Goal: Transaction & Acquisition: Book appointment/travel/reservation

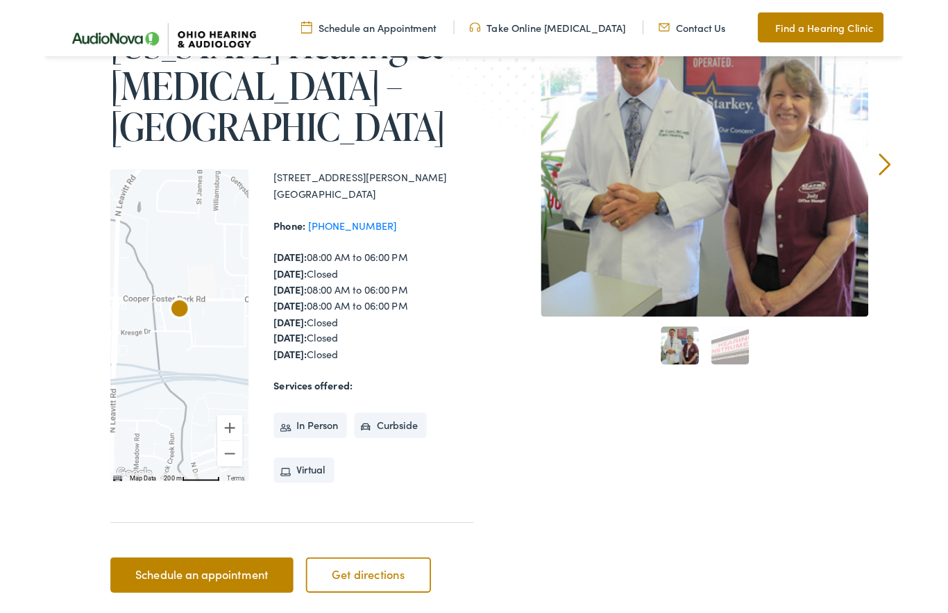
scroll to position [226, 0]
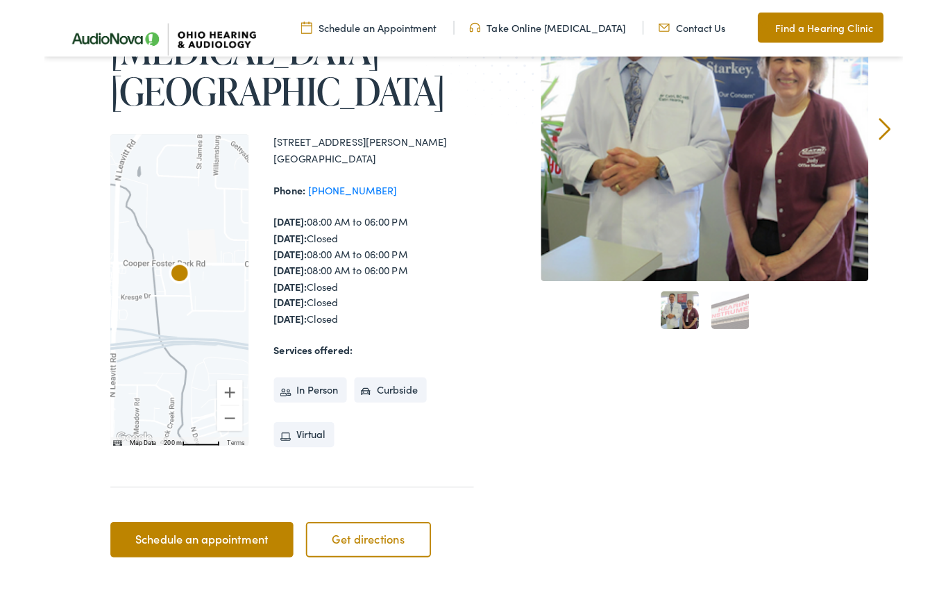
click at [215, 576] on link "Schedule an appointment" at bounding box center [174, 595] width 202 height 39
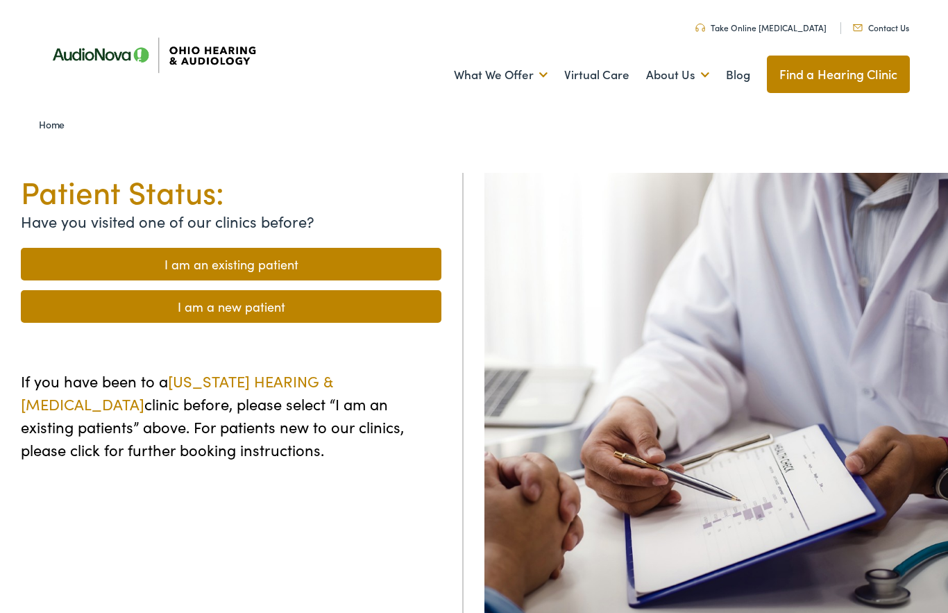
click at [314, 308] on link "I am a new patient" at bounding box center [231, 306] width 421 height 33
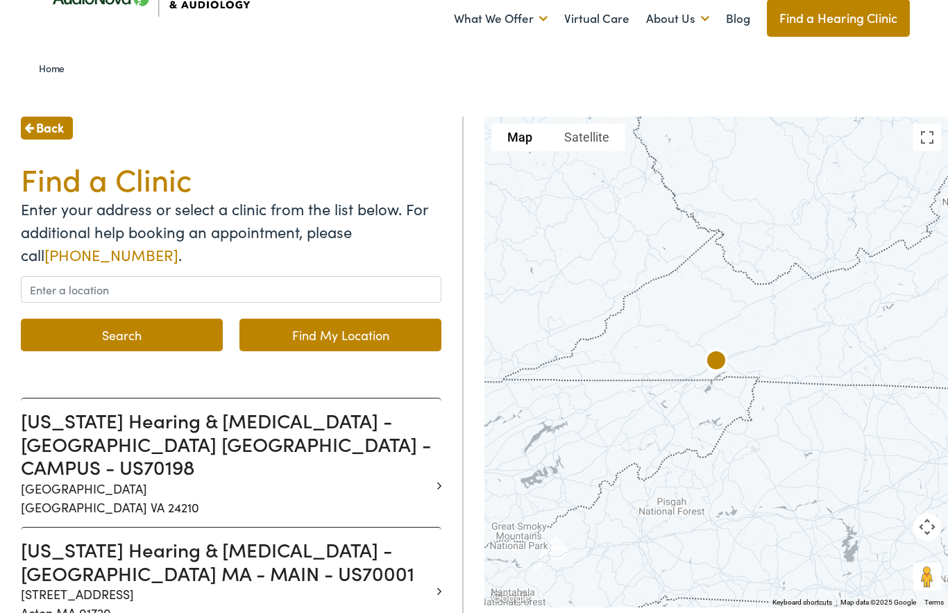
scroll to position [56, 0]
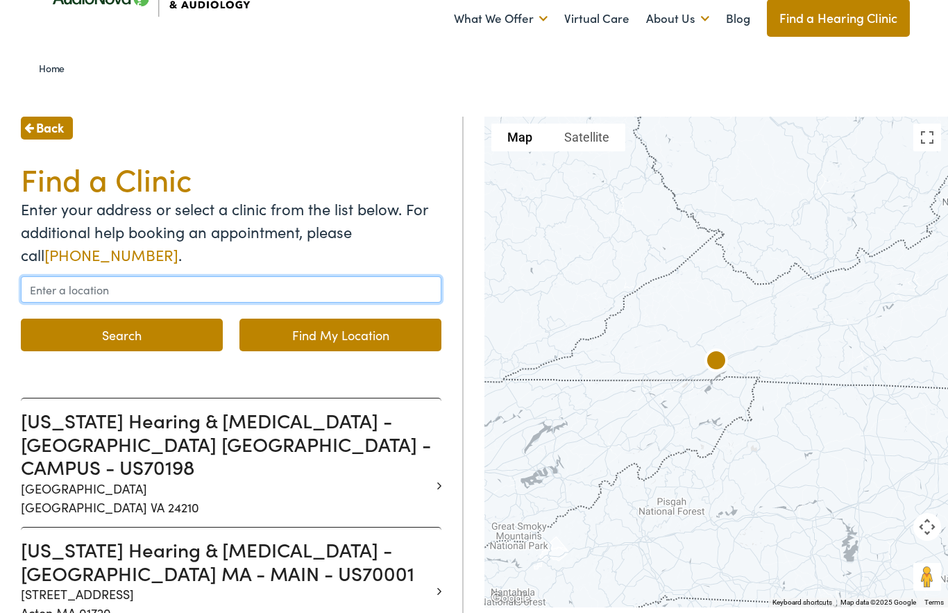
click at [137, 287] on input "text" at bounding box center [231, 289] width 421 height 26
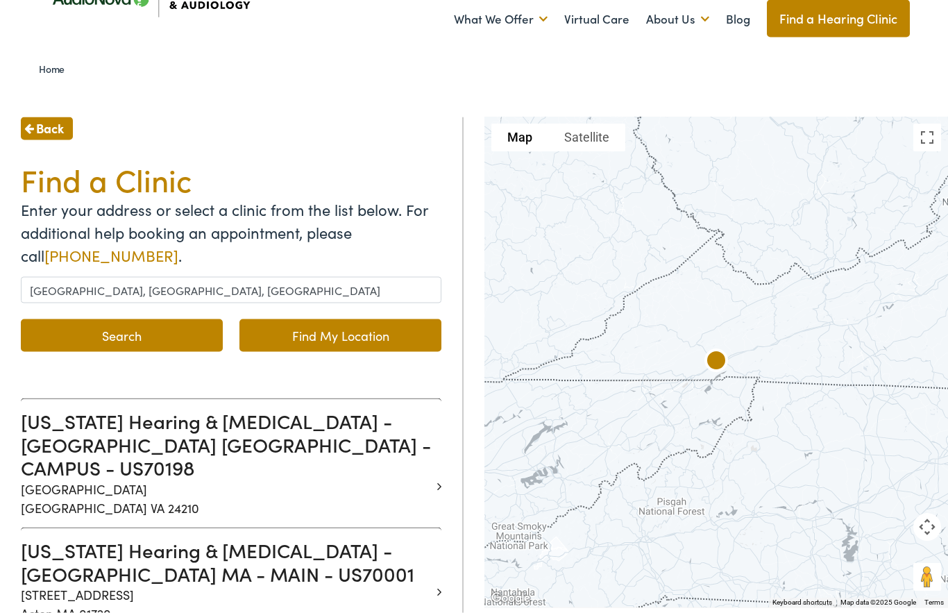
scroll to position [56, 0]
click at [324, 341] on link "Find My Location" at bounding box center [341, 335] width 202 height 33
type input "Amherst, Ohio"
click at [377, 341] on link "Find My Location" at bounding box center [341, 335] width 202 height 33
click at [336, 333] on link "Find My Location" at bounding box center [341, 335] width 202 height 33
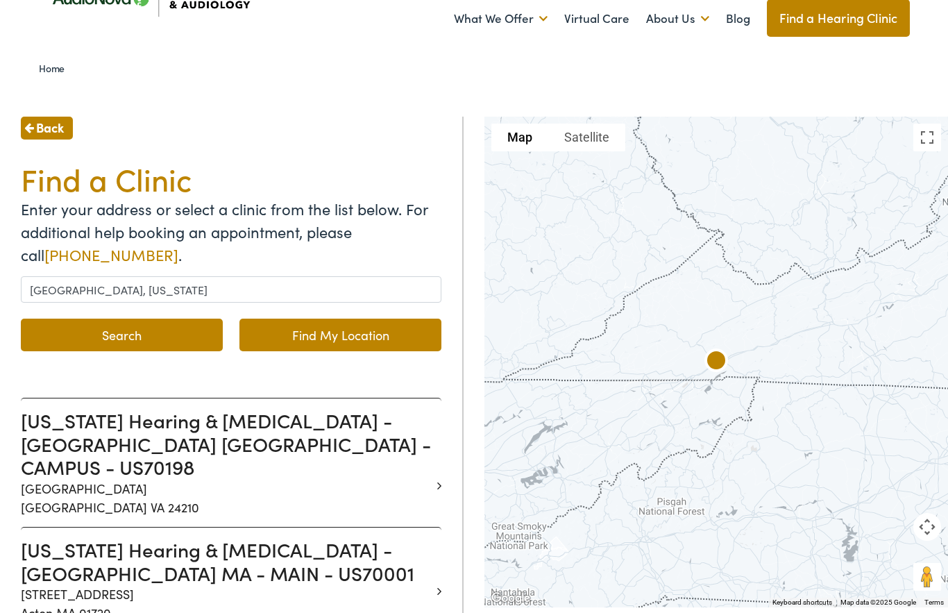
click at [330, 341] on link "Find My Location" at bounding box center [341, 335] width 202 height 33
click at [351, 348] on link "Find My Location" at bounding box center [341, 335] width 202 height 33
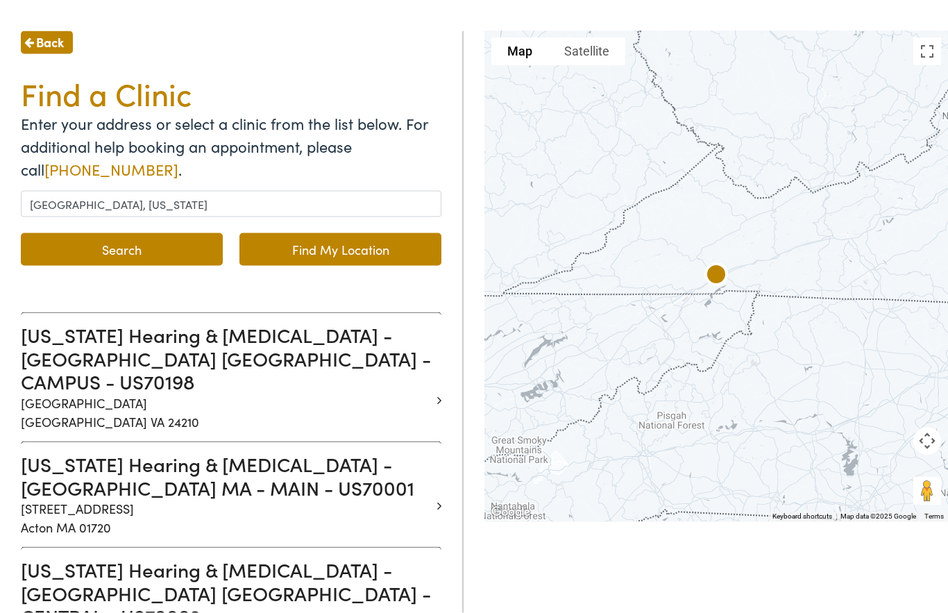
scroll to position [0, 0]
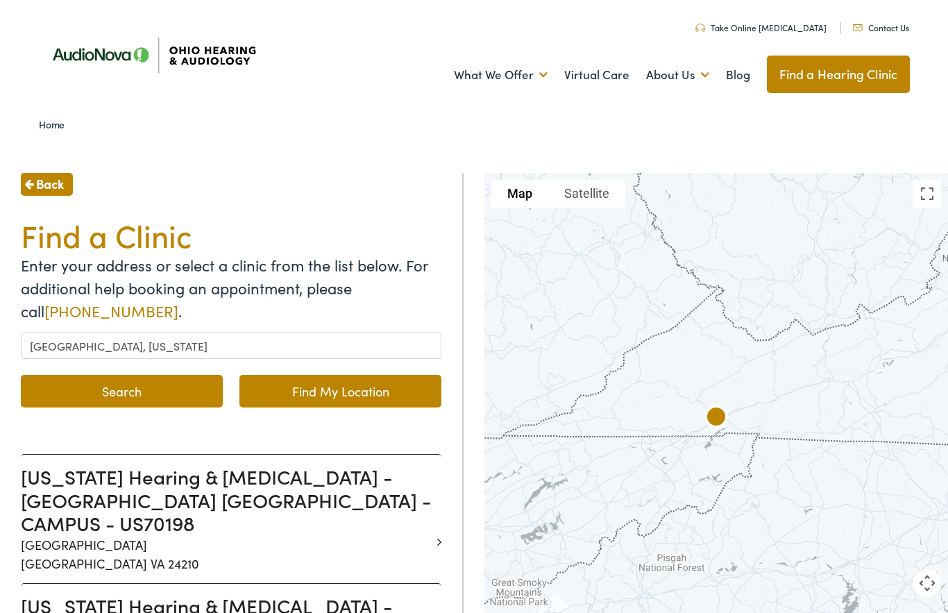
click at [145, 395] on button "Search" at bounding box center [122, 391] width 202 height 33
click at [154, 396] on button "Search" at bounding box center [122, 391] width 202 height 33
click at [133, 392] on button "Search" at bounding box center [122, 391] width 202 height 33
click at [106, 402] on button "Search" at bounding box center [122, 391] width 202 height 33
click at [60, 386] on button "Search" at bounding box center [122, 391] width 202 height 33
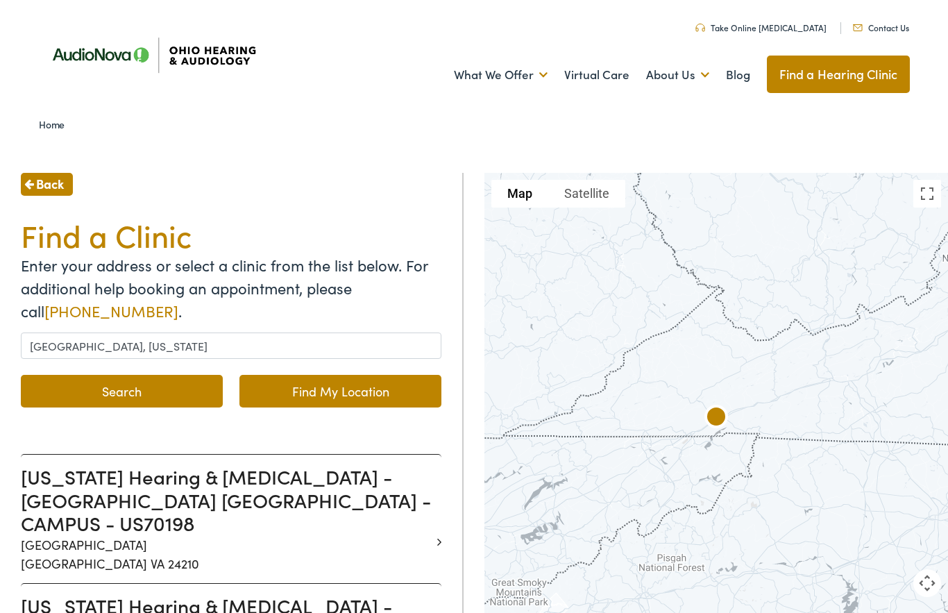
click at [37, 180] on span "Back" at bounding box center [50, 183] width 28 height 19
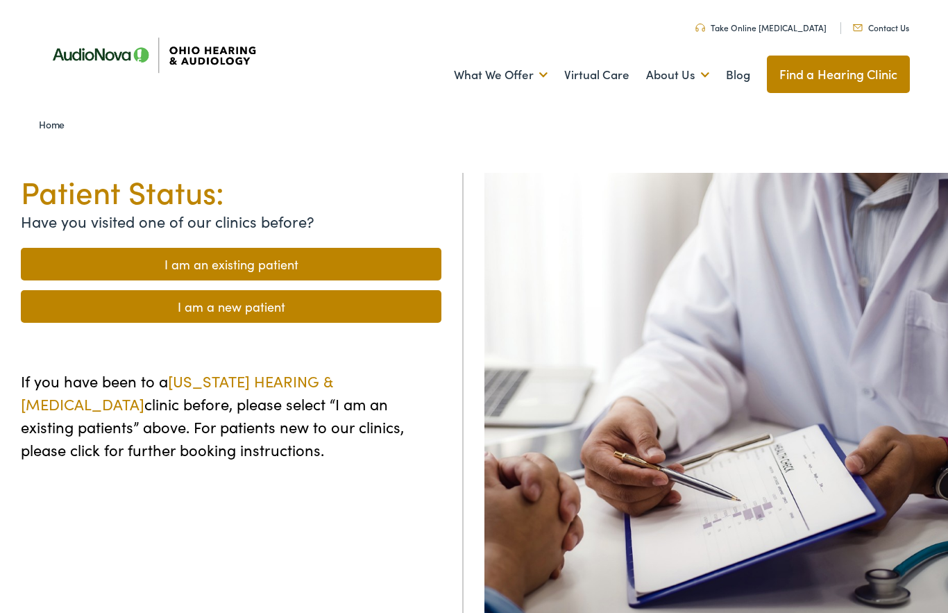
click at [180, 312] on link "I am a new patient" at bounding box center [231, 306] width 421 height 33
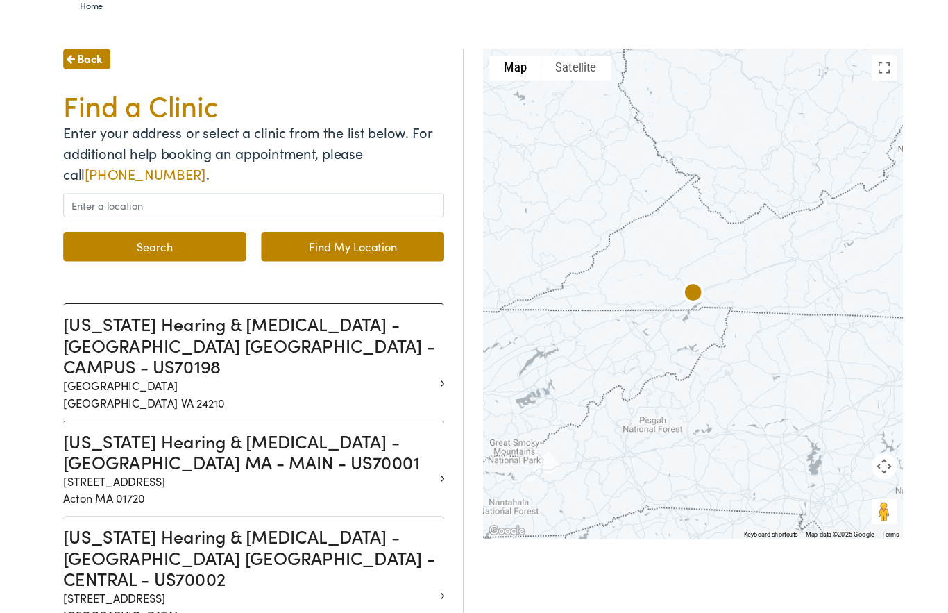
scroll to position [121, 0]
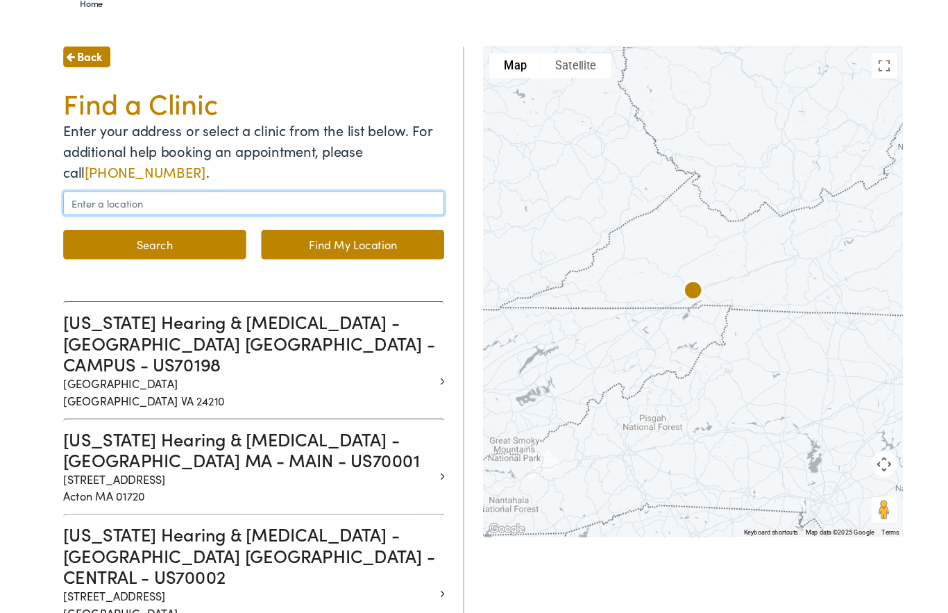
click at [83, 231] on input "text" at bounding box center [231, 224] width 421 height 26
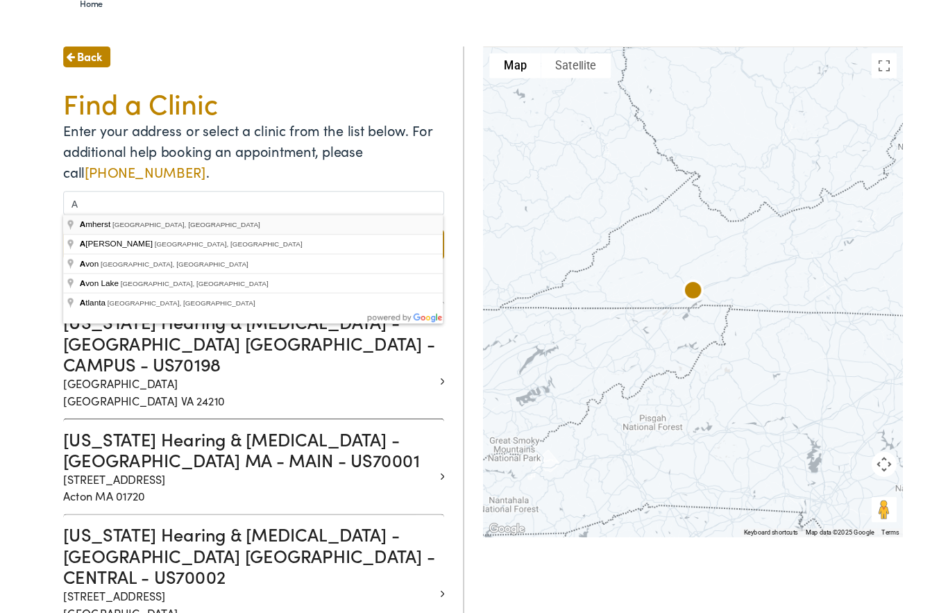
type input "[GEOGRAPHIC_DATA], [GEOGRAPHIC_DATA], [GEOGRAPHIC_DATA]"
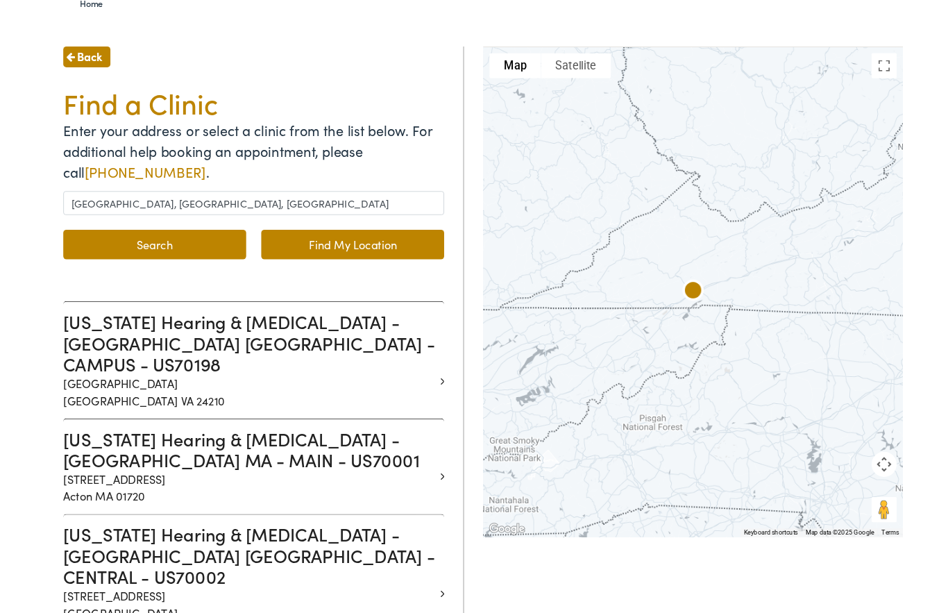
click at [147, 274] on button "Search" at bounding box center [122, 269] width 202 height 33
click at [126, 272] on button "Search" at bounding box center [122, 269] width 202 height 33
click at [72, 269] on button "Search" at bounding box center [122, 269] width 202 height 33
click at [37, 275] on button "Search" at bounding box center [122, 269] width 202 height 33
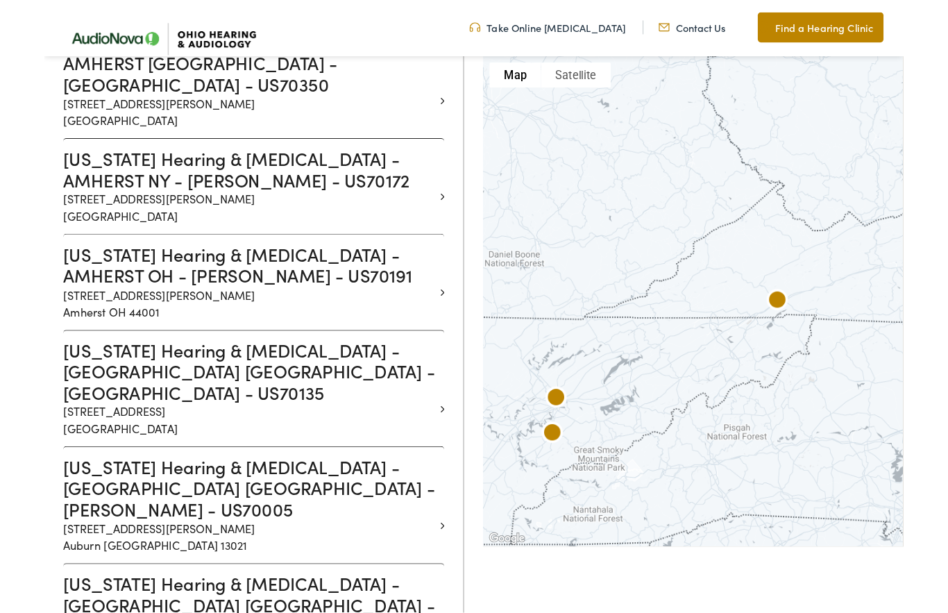
scroll to position [1106, 0]
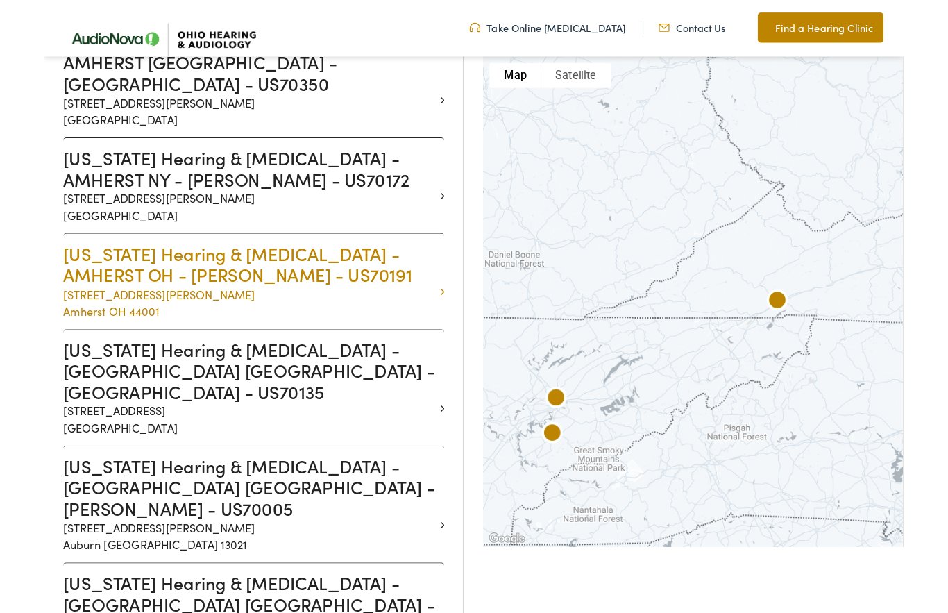
click at [149, 269] on h3 "[US_STATE] Hearing & [MEDICAL_DATA] - AMHERST OH - [PERSON_NAME] - US70191" at bounding box center [226, 292] width 410 height 47
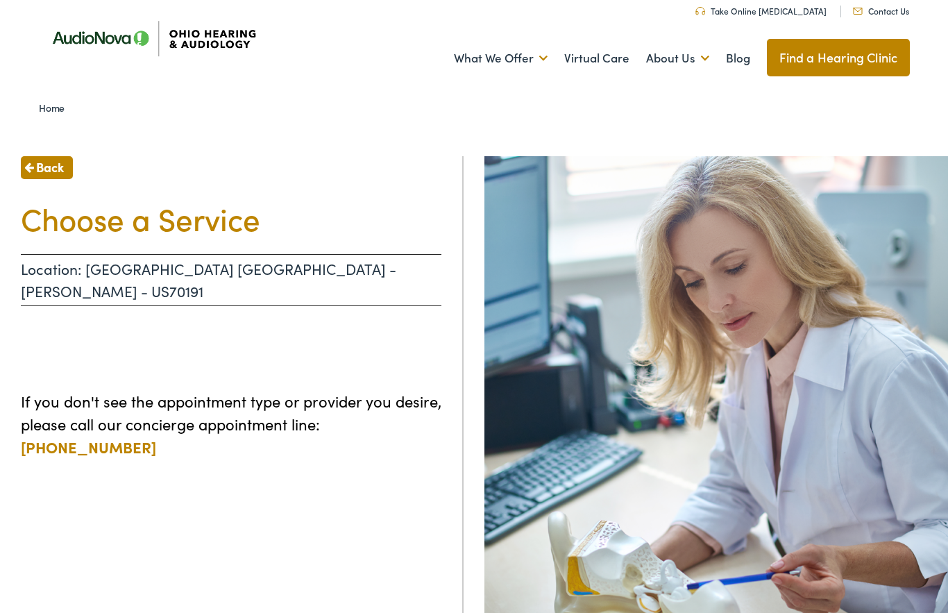
scroll to position [15, 0]
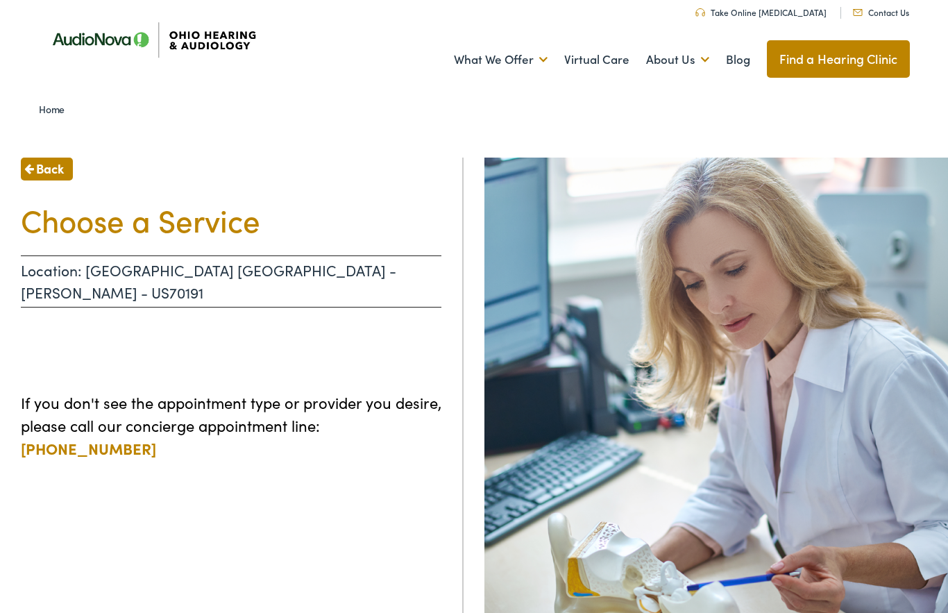
click at [59, 167] on span "Back" at bounding box center [50, 168] width 28 height 19
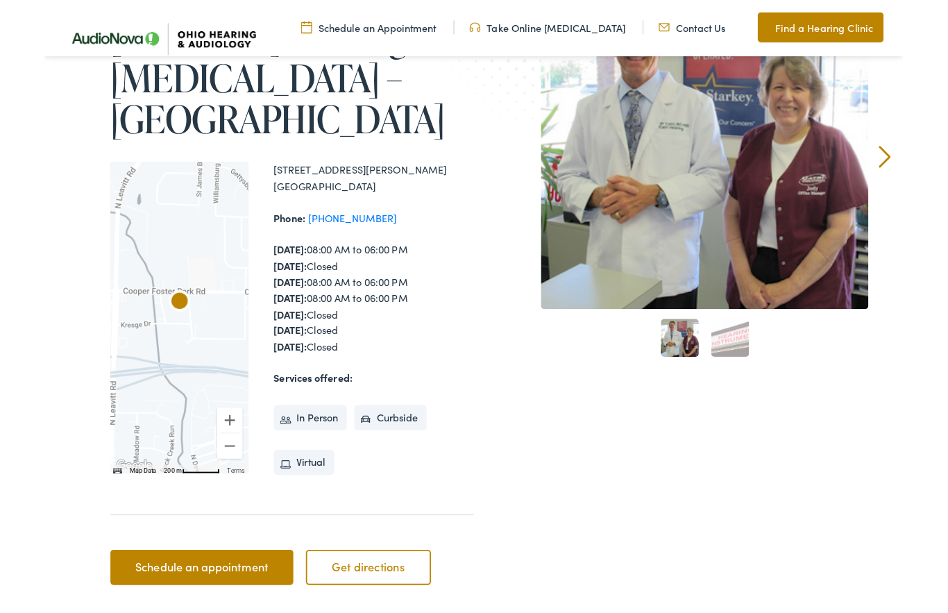
scroll to position [196, 0]
click at [294, 446] on li "In Person" at bounding box center [293, 460] width 81 height 28
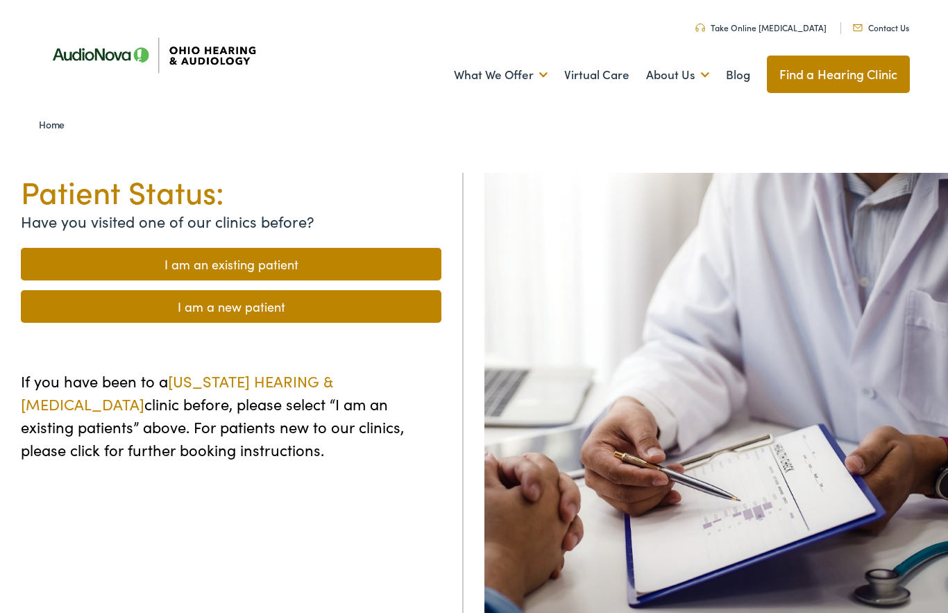
click at [353, 316] on link "I am a new patient" at bounding box center [231, 306] width 421 height 33
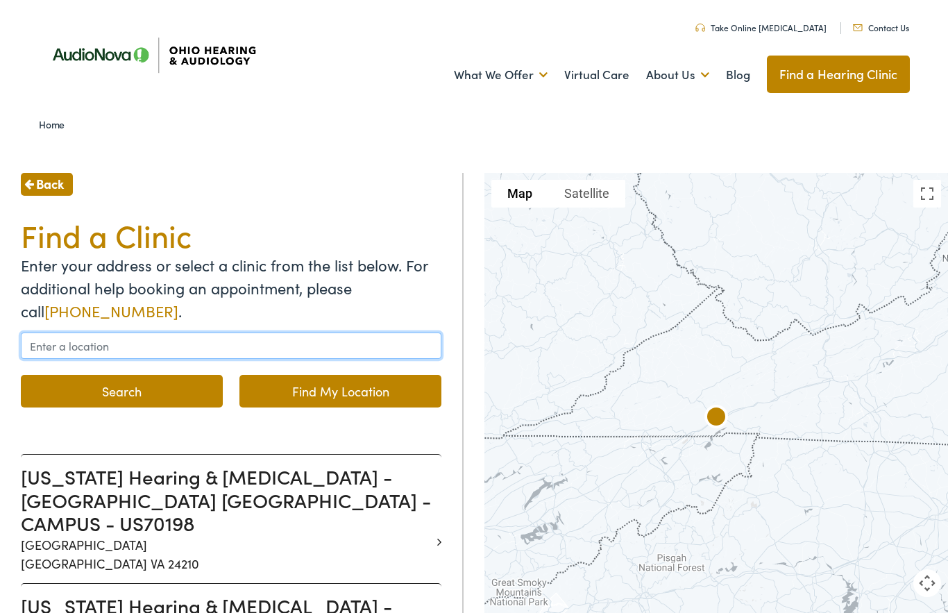
click at [100, 349] on input "text" at bounding box center [231, 346] width 421 height 26
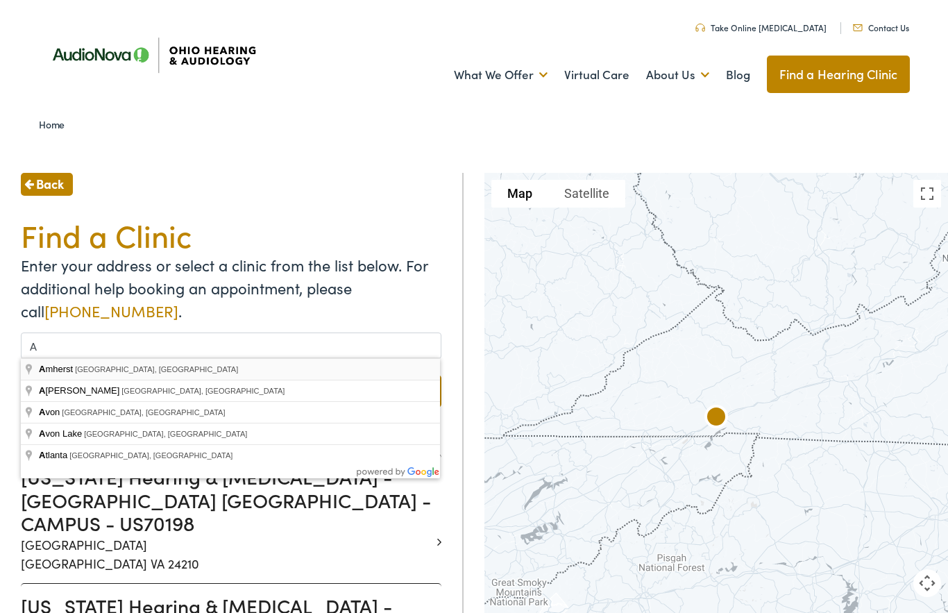
type input "[GEOGRAPHIC_DATA], [GEOGRAPHIC_DATA], [GEOGRAPHIC_DATA]"
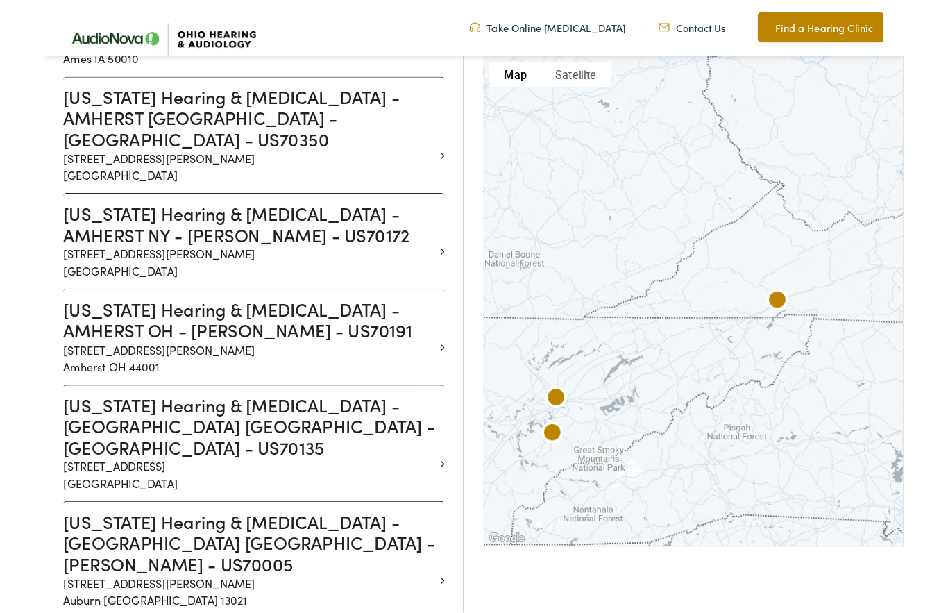
scroll to position [1046, 0]
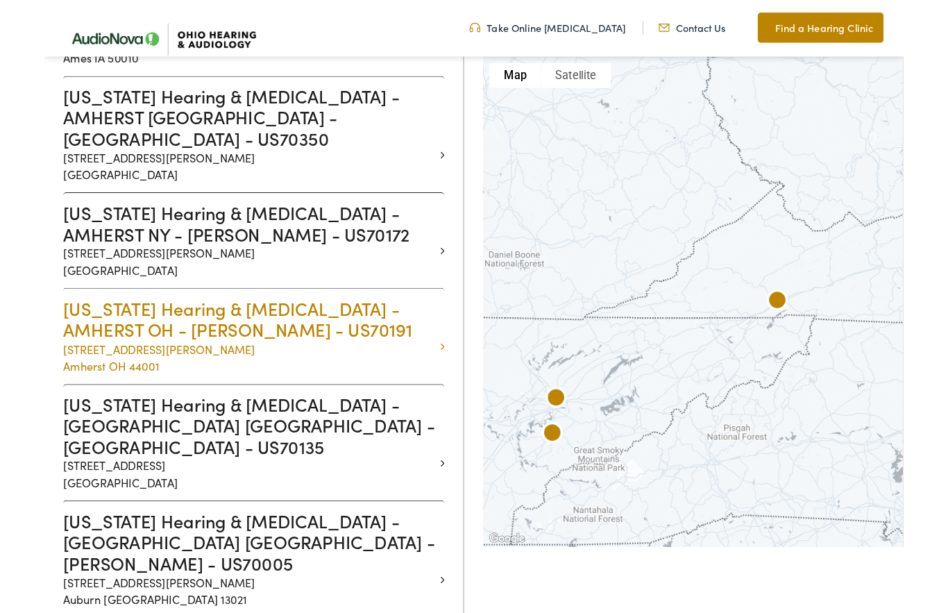
click at [440, 377] on icon at bounding box center [439, 383] width 4 height 12
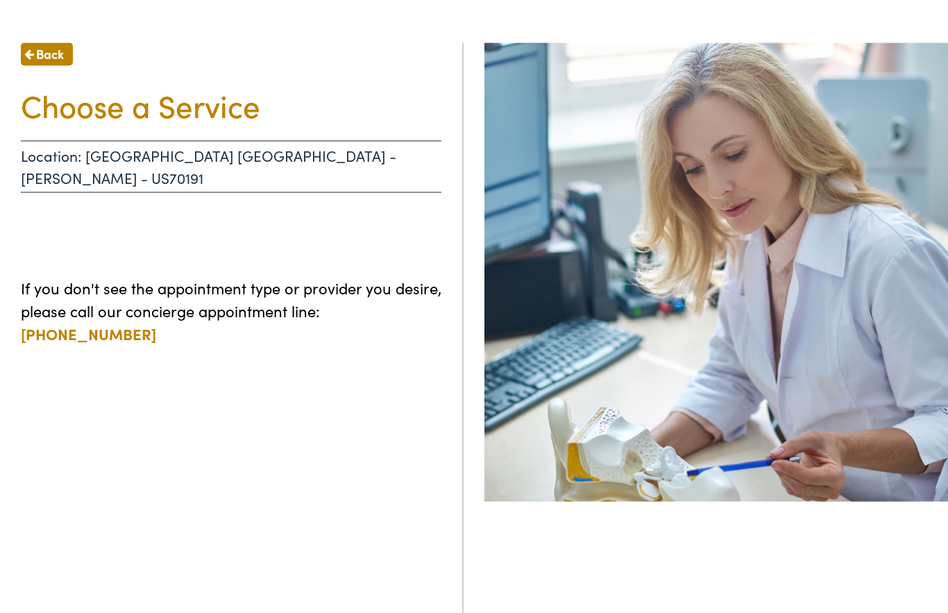
scroll to position [102, 0]
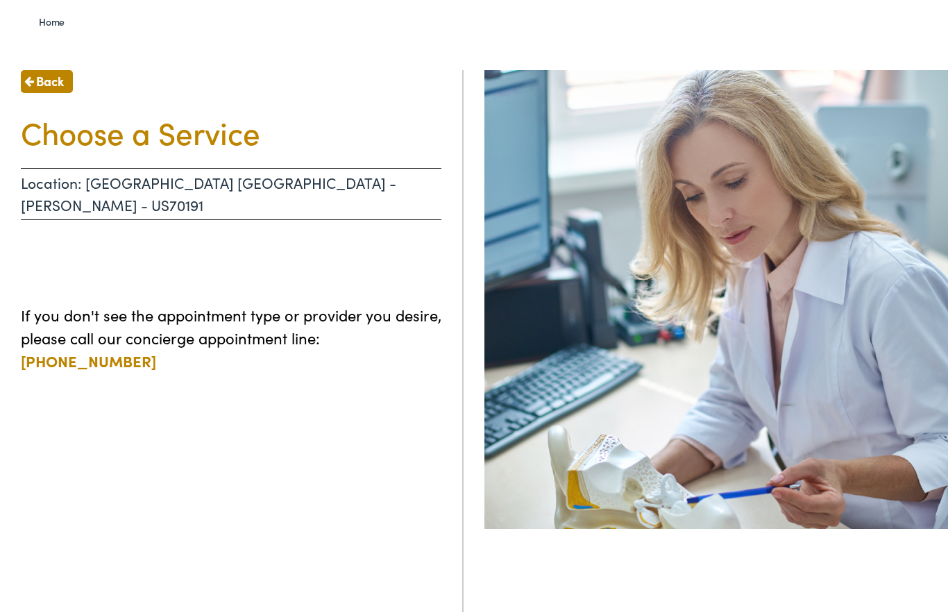
click at [54, 82] on span "Back" at bounding box center [50, 81] width 28 height 19
